Goal: Find specific page/section: Find specific page/section

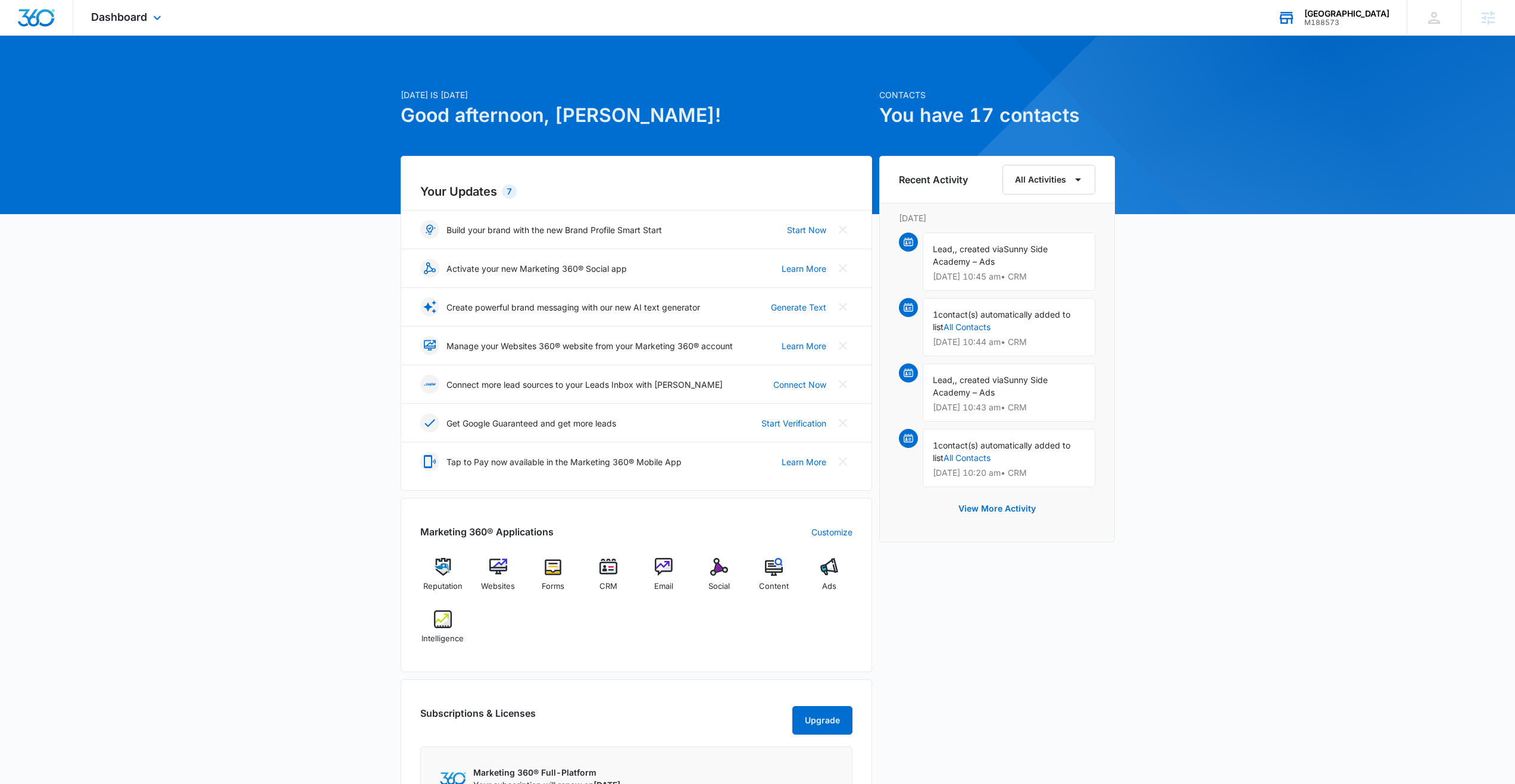
click at [1319, 20] on div "M188573" at bounding box center [1347, 22] width 85 height 8
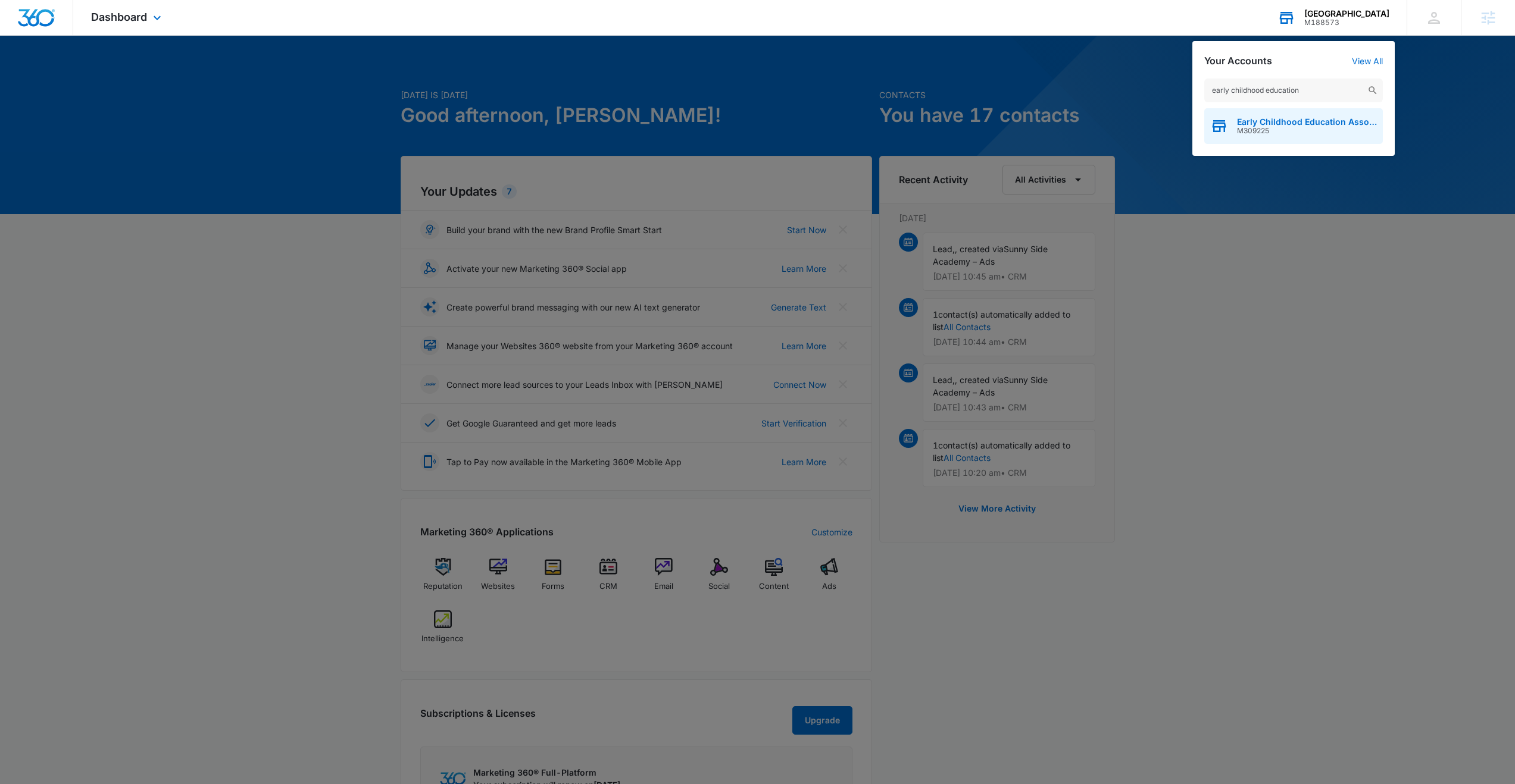
type input "early childhood education"
click at [1271, 124] on span "Early Childhood Education Association of Colorado" at bounding box center [1307, 122] width 140 height 9
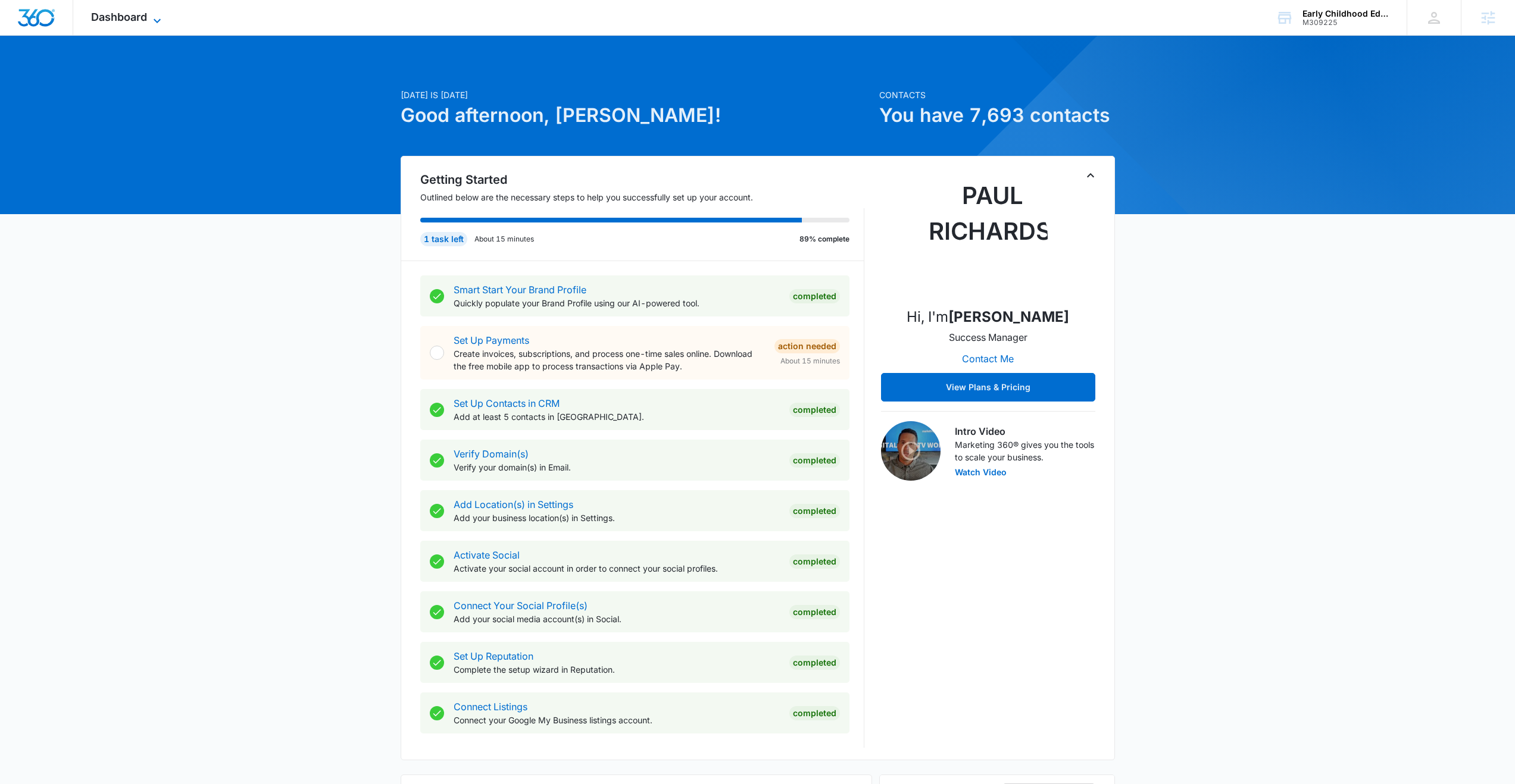
click at [125, 19] on span "Dashboard" at bounding box center [118, 17] width 56 height 13
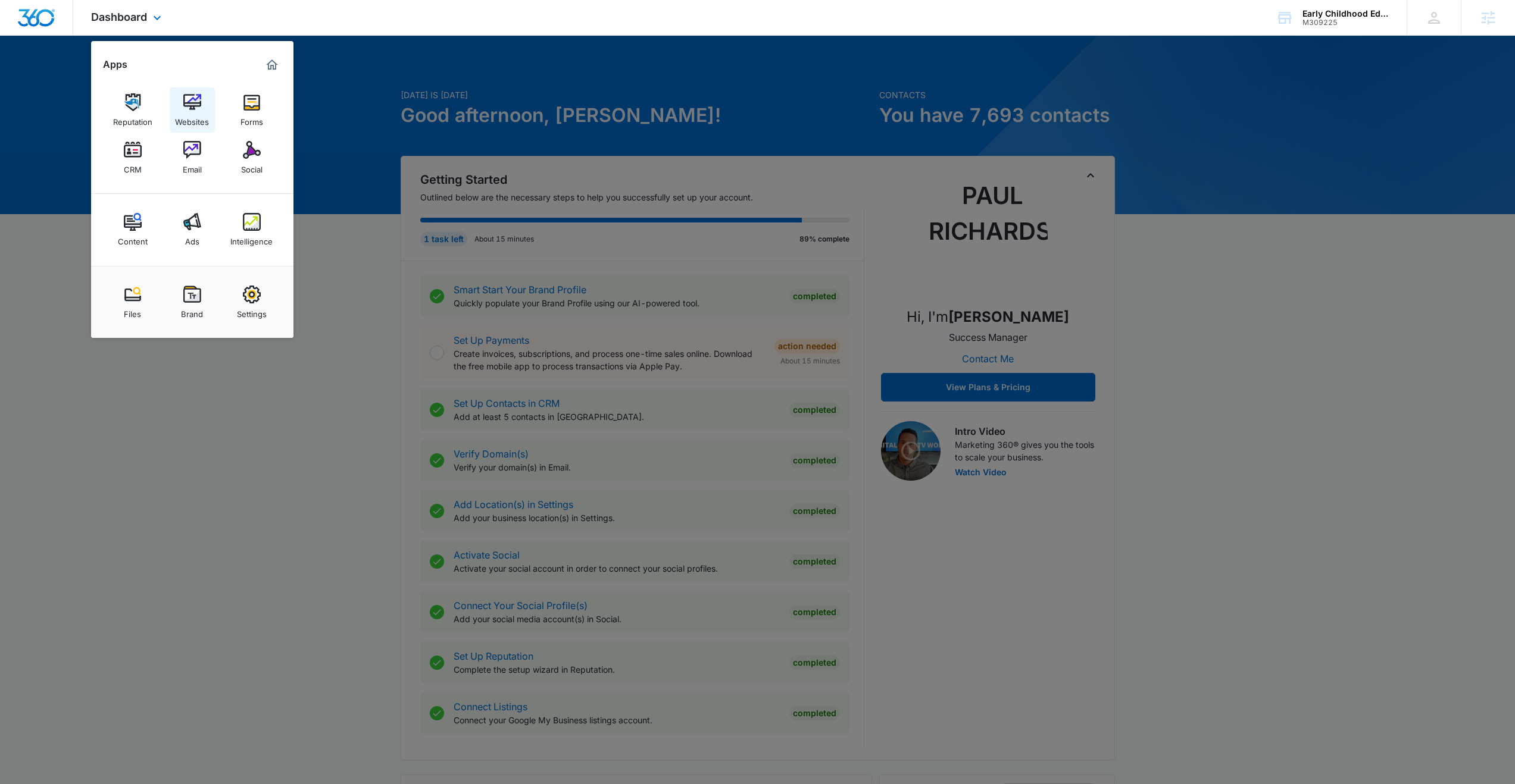
click at [184, 114] on div "Websites" at bounding box center [192, 118] width 34 height 15
